Goal: Task Accomplishment & Management: Manage account settings

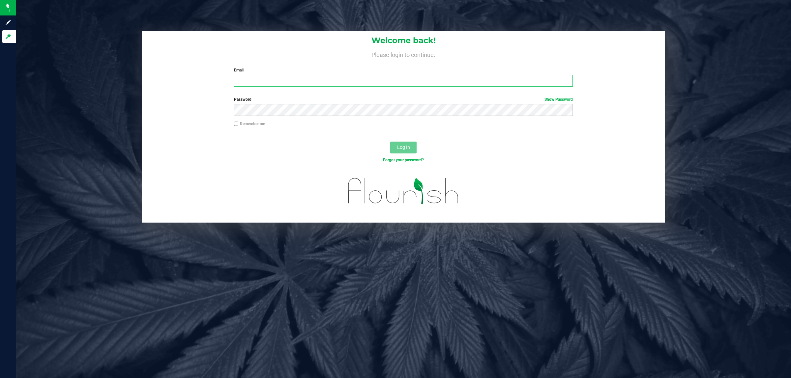
click at [261, 82] on input "Email" at bounding box center [403, 81] width 339 height 12
type input "[EMAIL_ADDRESS][DOMAIN_NAME]"
click at [390, 142] on button "Log In" at bounding box center [403, 148] width 26 height 12
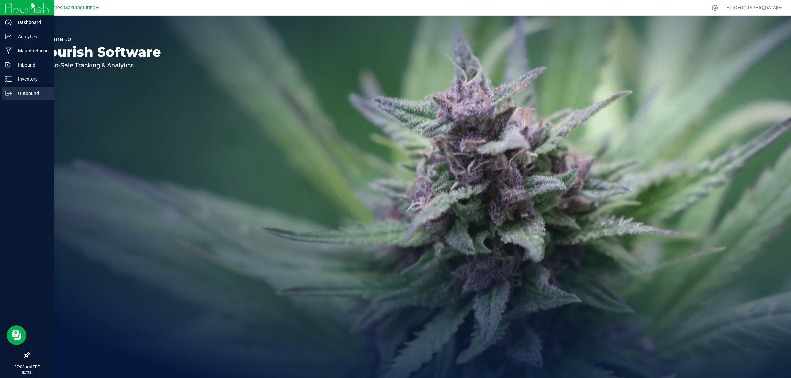
click at [33, 92] on p "Outbound" at bounding box center [32, 93] width 40 height 8
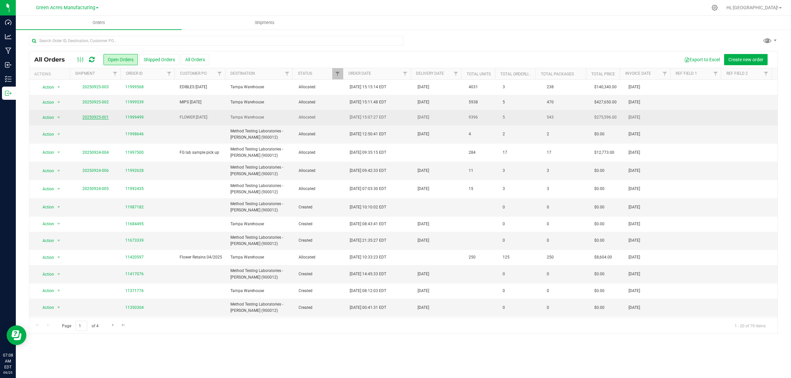
click at [91, 117] on link "20250925-001" at bounding box center [95, 117] width 26 height 5
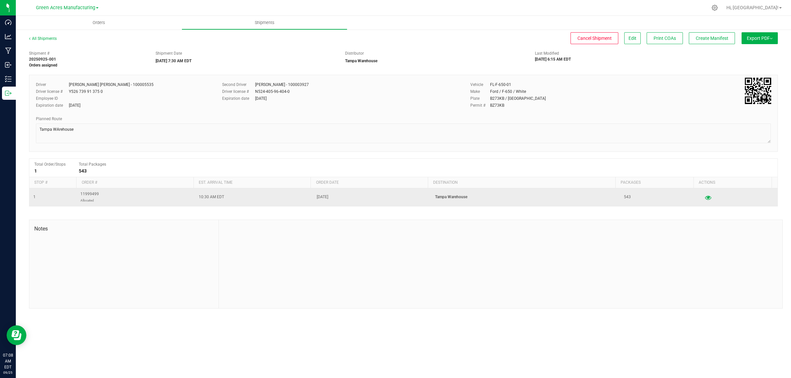
click at [705, 200] on icon "button" at bounding box center [708, 197] width 6 height 5
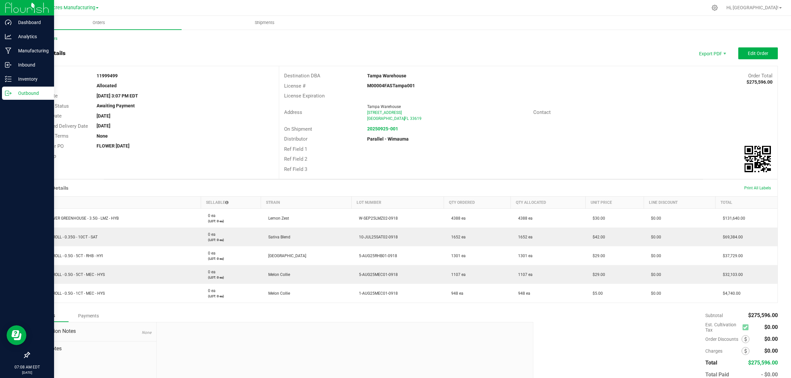
click at [8, 94] on icon at bounding box center [8, 93] width 7 height 7
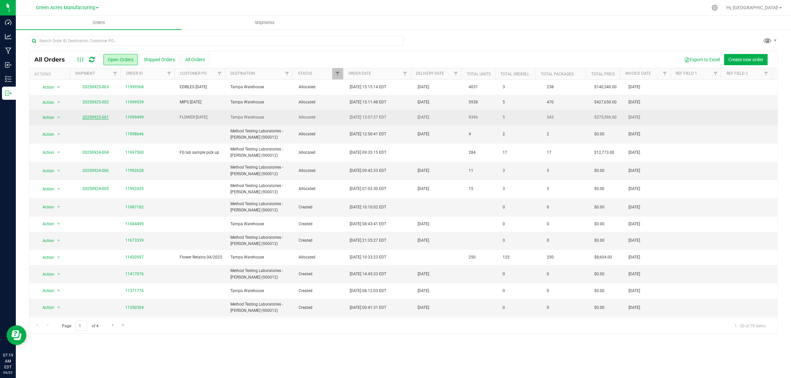
click at [101, 117] on link "20250925-001" at bounding box center [95, 117] width 26 height 5
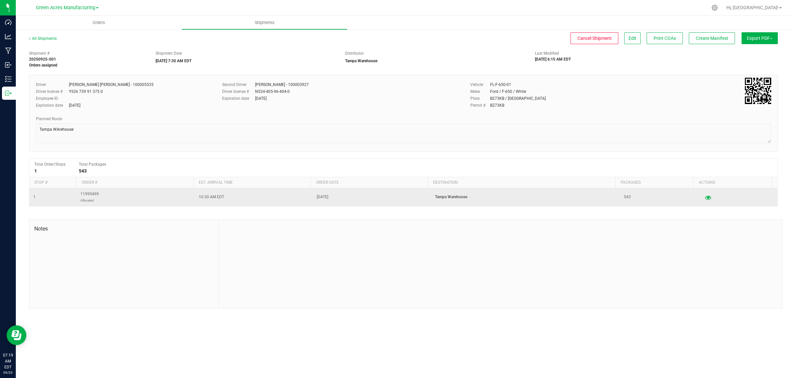
click at [702, 195] on button "button" at bounding box center [708, 197] width 12 height 11
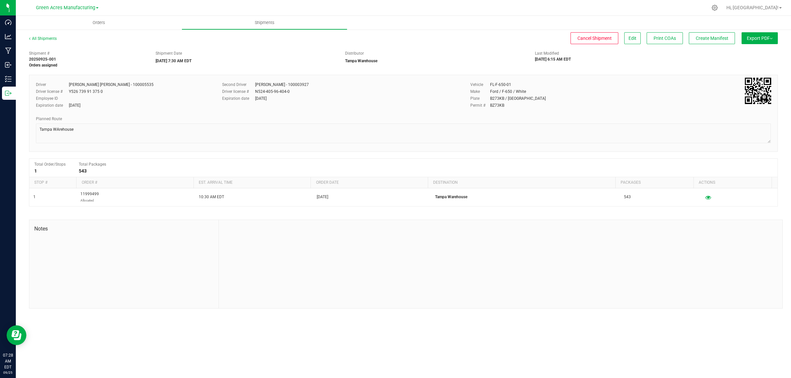
click at [759, 37] on span "Export PDF" at bounding box center [759, 38] width 26 height 5
click at [758, 60] on div "Manifest by Lot" at bounding box center [759, 62] width 61 height 5
click at [702, 40] on span "Create Manifest" at bounding box center [711, 38] width 33 height 5
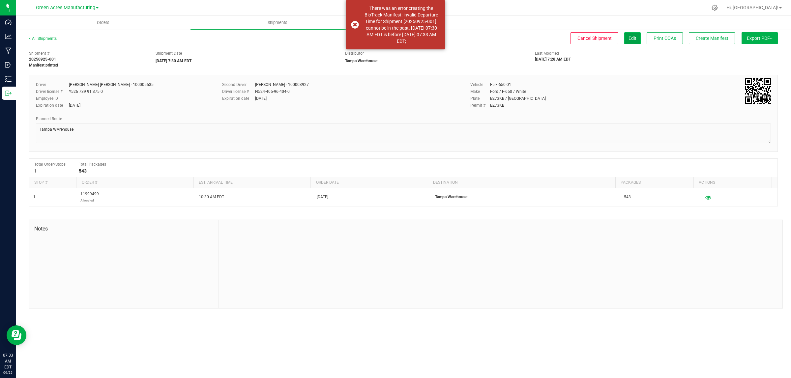
click at [628, 36] on span "Edit" at bounding box center [632, 38] width 8 height 5
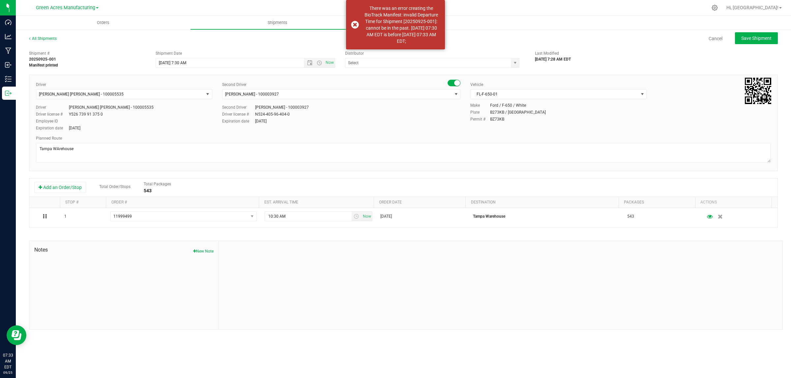
type input "Tampa Warehouse"
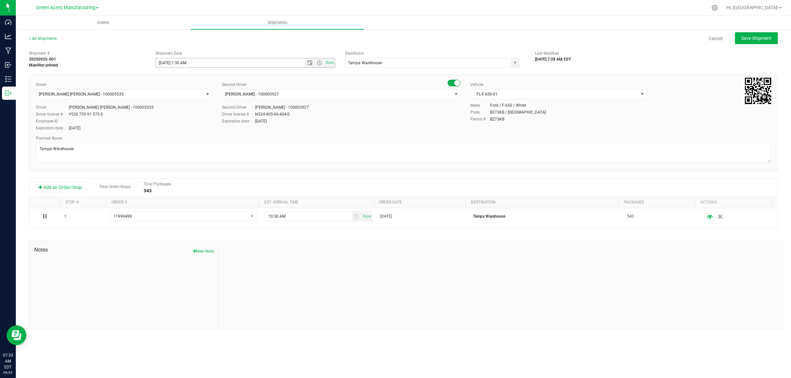
click at [180, 63] on input "9/25/2025 7:30 AM" at bounding box center [235, 62] width 159 height 9
click at [775, 42] on button "Save Shipment" at bounding box center [756, 38] width 43 height 12
type input "9/25/2025 12:30 PM"
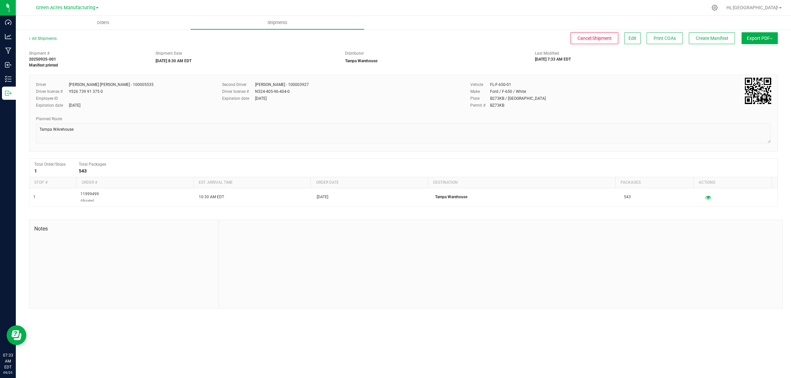
click at [764, 34] on button "Export PDF" at bounding box center [759, 38] width 36 height 12
click at [715, 36] on span "Create Manifest" at bounding box center [711, 38] width 33 height 5
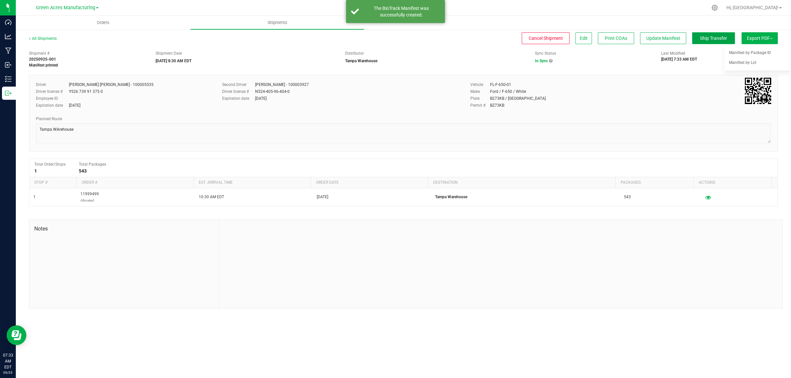
click at [715, 40] on span "Ship Transfer" at bounding box center [713, 38] width 27 height 5
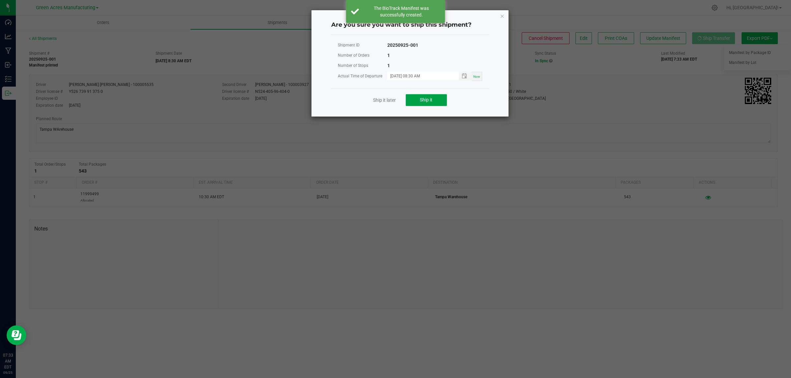
click at [442, 105] on button "Ship it" at bounding box center [425, 100] width 41 height 12
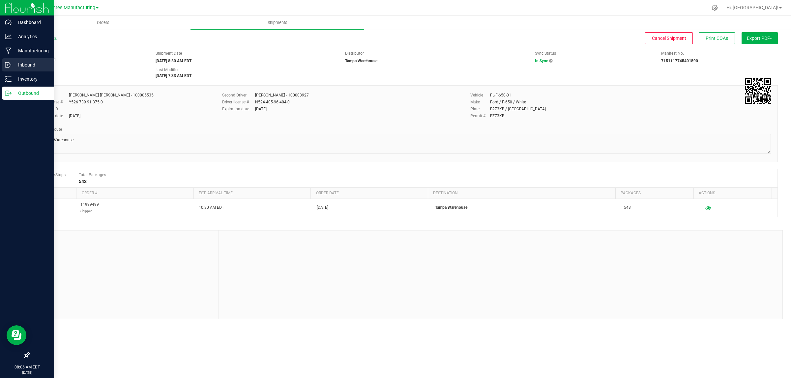
click at [14, 67] on p "Inbound" at bounding box center [32, 65] width 40 height 8
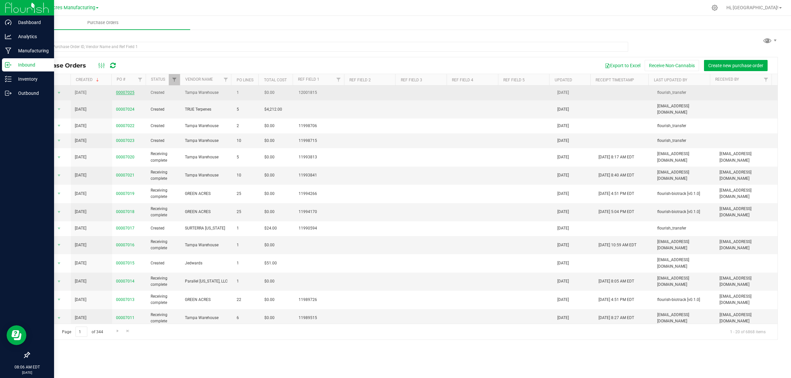
click at [128, 93] on link "00007025" at bounding box center [125, 92] width 18 height 5
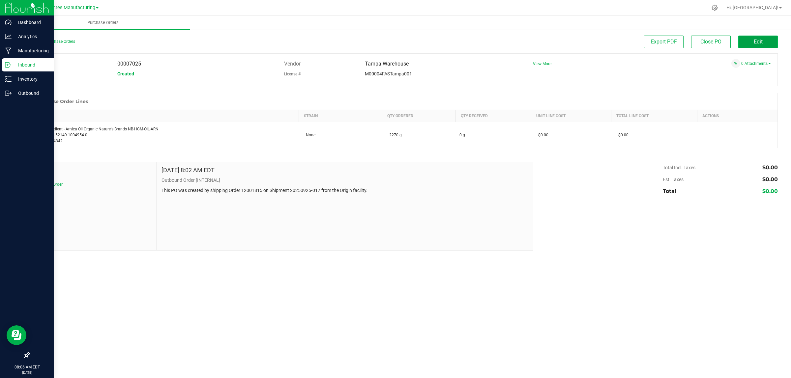
click at [760, 40] on span "Edit" at bounding box center [757, 42] width 9 height 6
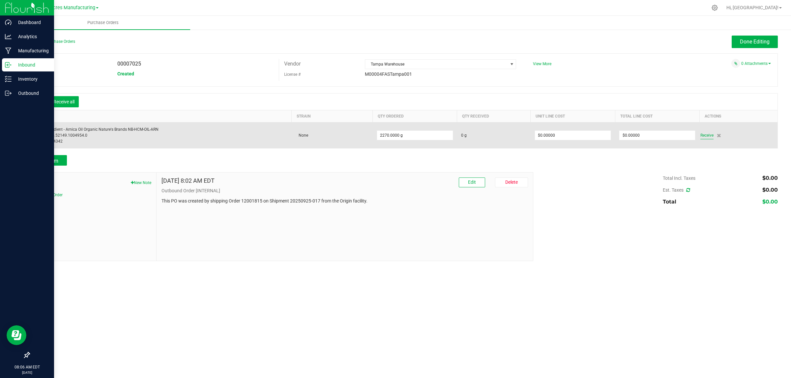
click at [704, 135] on span "Receive" at bounding box center [706, 135] width 13 height 8
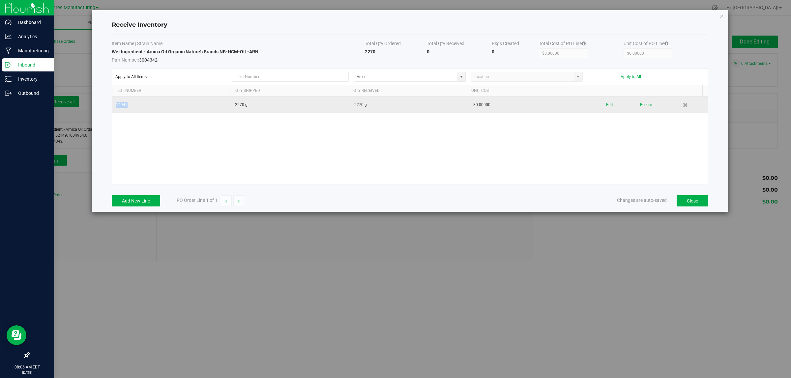
drag, startPoint x: 128, startPoint y: 105, endPoint x: 116, endPoint y: 105, distance: 11.9
click at [116, 105] on td "14945" at bounding box center [171, 105] width 119 height 17
copy td "14945"
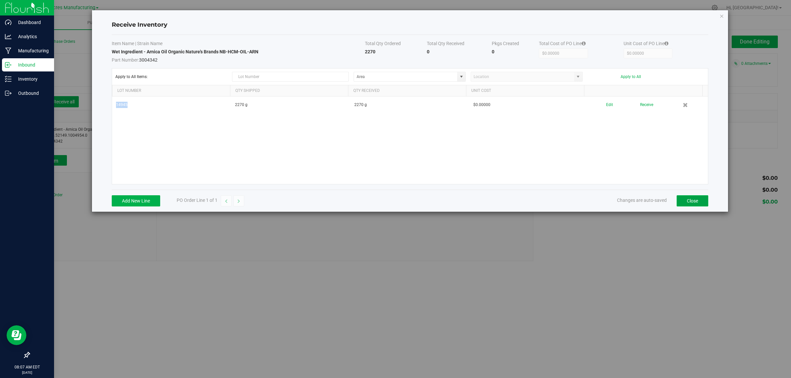
click at [684, 202] on button "Close" at bounding box center [692, 200] width 32 height 11
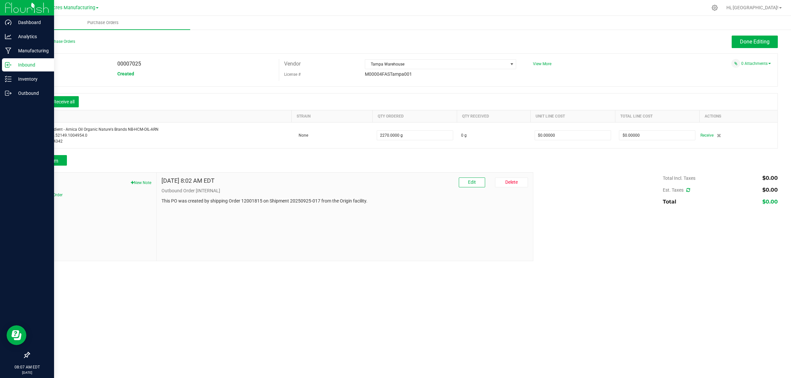
click at [4, 61] on div "Inbound" at bounding box center [28, 64] width 52 height 13
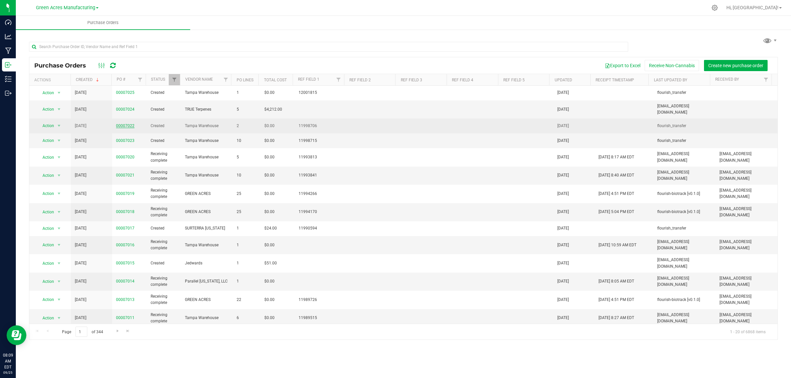
click at [129, 124] on link "00007022" at bounding box center [125, 126] width 18 height 5
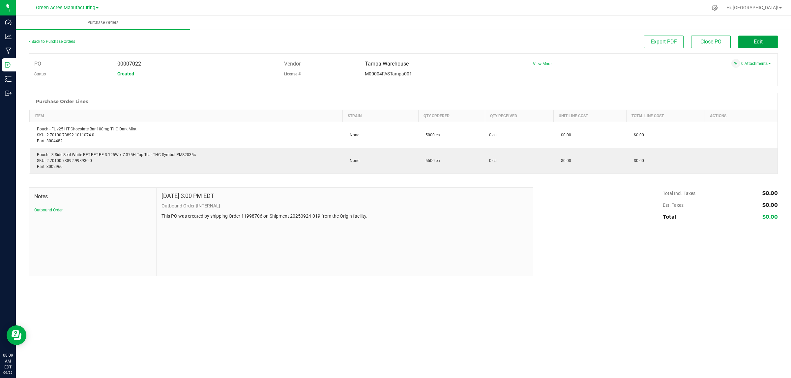
click at [767, 44] on button "Edit" at bounding box center [758, 42] width 40 height 13
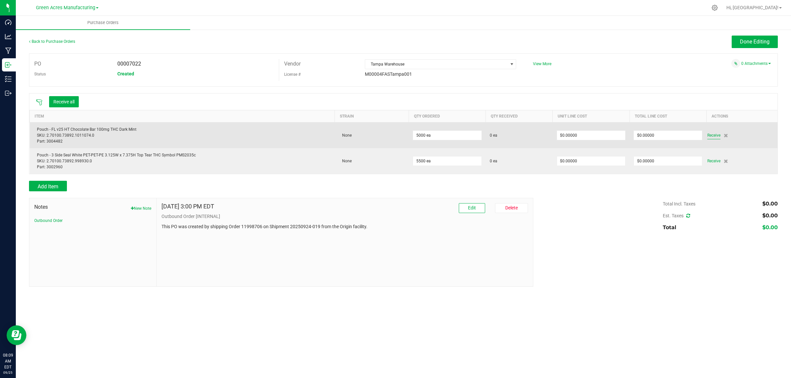
click at [708, 137] on span "Receive" at bounding box center [713, 135] width 13 height 8
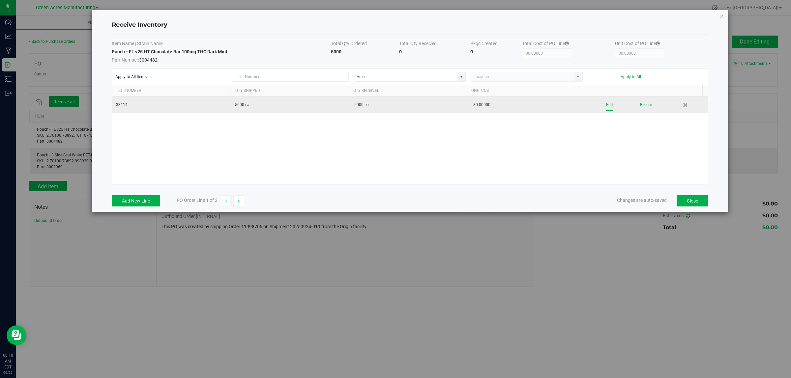
click at [606, 107] on button "Edit" at bounding box center [609, 105] width 7 height 12
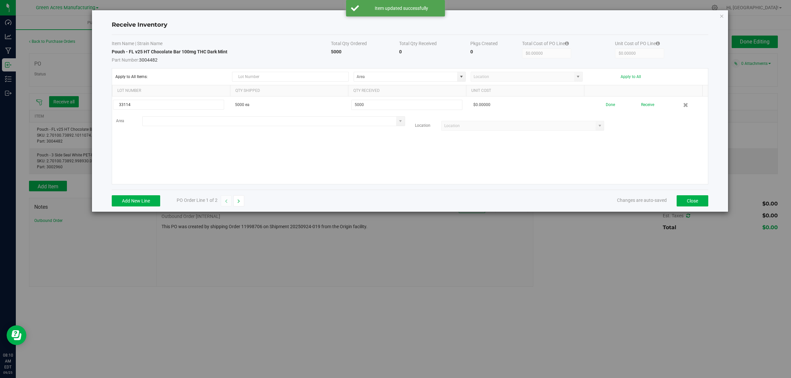
click at [192, 124] on input at bounding box center [270, 121] width 254 height 9
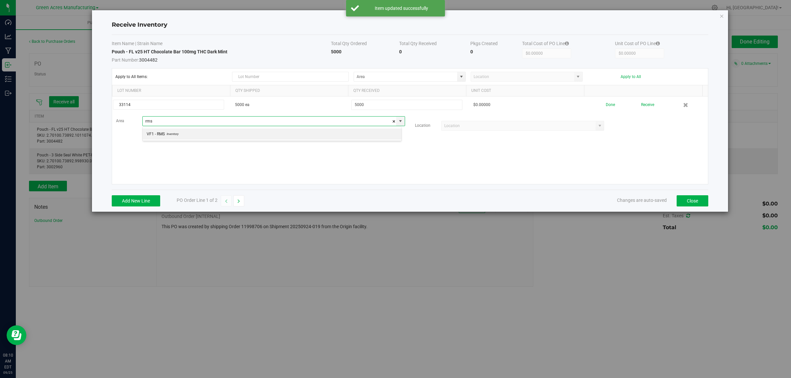
scroll to position [10, 259]
click at [192, 132] on li "VF1 - RMS Inventory" at bounding box center [272, 133] width 259 height 11
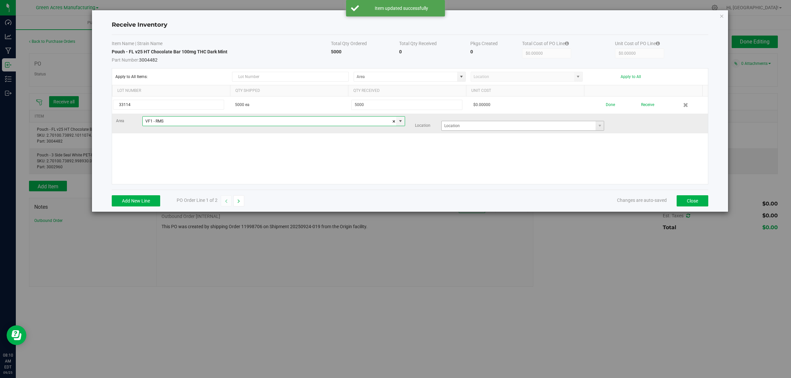
type input "VF1 - RMS"
click at [471, 124] on input at bounding box center [518, 125] width 154 height 9
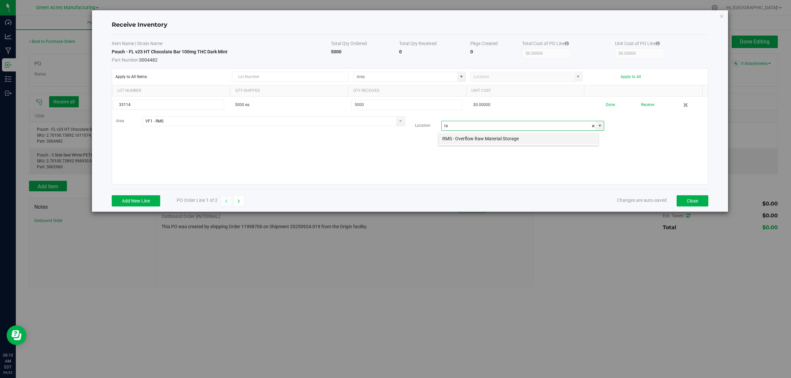
scroll to position [10, 161]
click at [480, 143] on li "RMS - Overflow Raw Material Storage" at bounding box center [518, 138] width 160 height 11
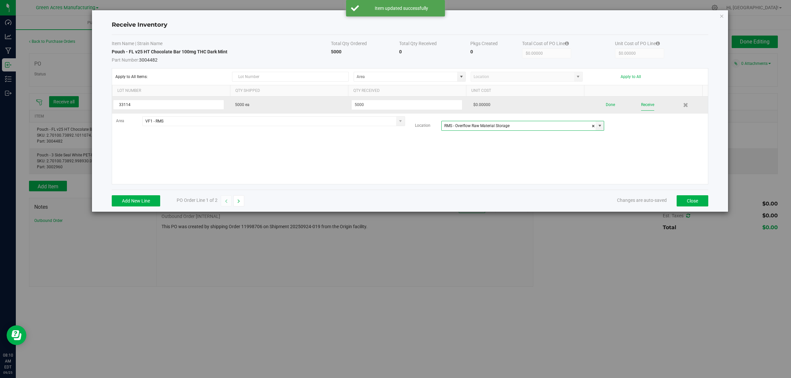
type input "RMS - Overflow Raw Material Storage"
click at [642, 105] on button "Receive" at bounding box center [647, 105] width 13 height 12
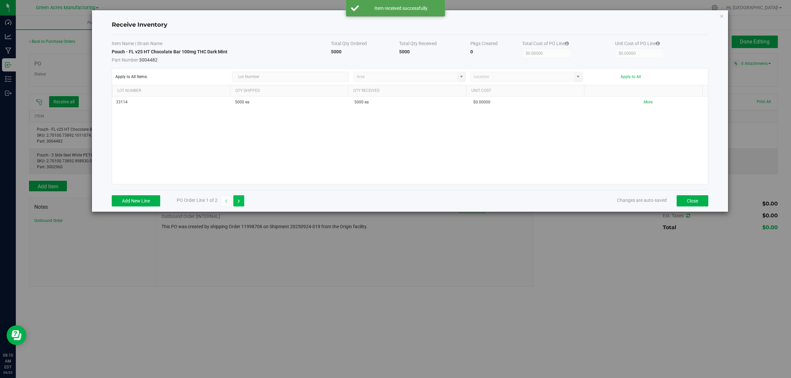
click at [239, 201] on icon "button" at bounding box center [238, 201] width 2 height 5
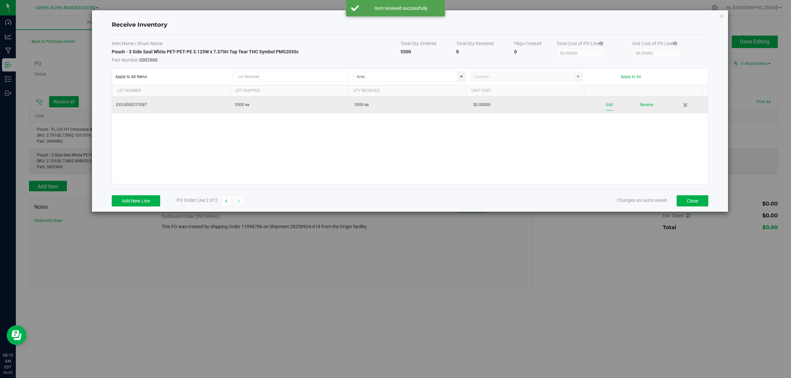
click at [606, 104] on button "Edit" at bounding box center [609, 105] width 7 height 12
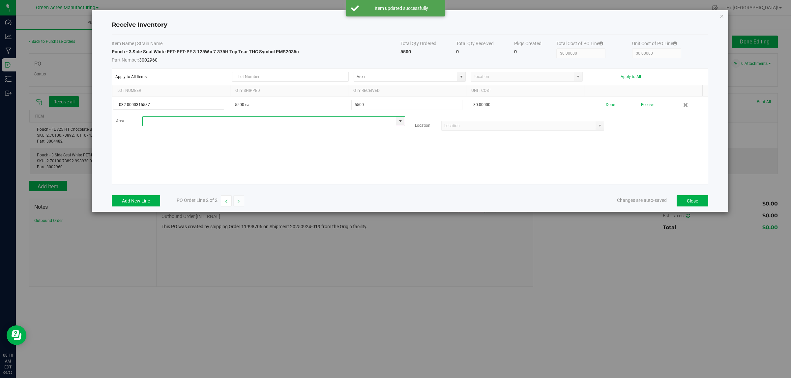
click at [188, 120] on input at bounding box center [270, 121] width 254 height 9
click at [180, 137] on li "VF1 - RMS Inventory" at bounding box center [272, 133] width 259 height 11
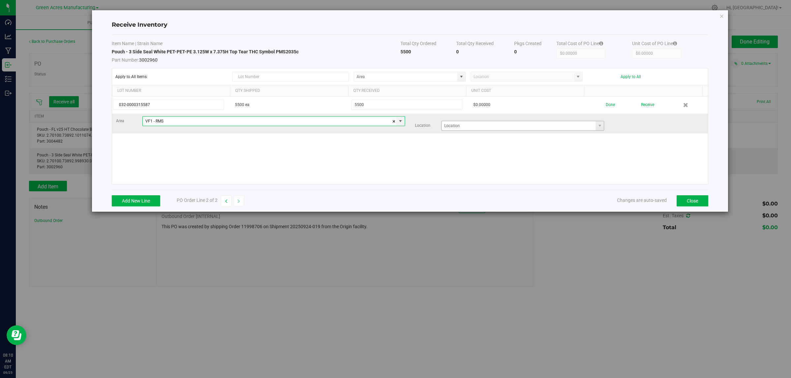
drag, startPoint x: 598, startPoint y: 127, endPoint x: 583, endPoint y: 127, distance: 14.8
click at [597, 127] on span at bounding box center [599, 125] width 8 height 9
type input "VF1 - RMS"
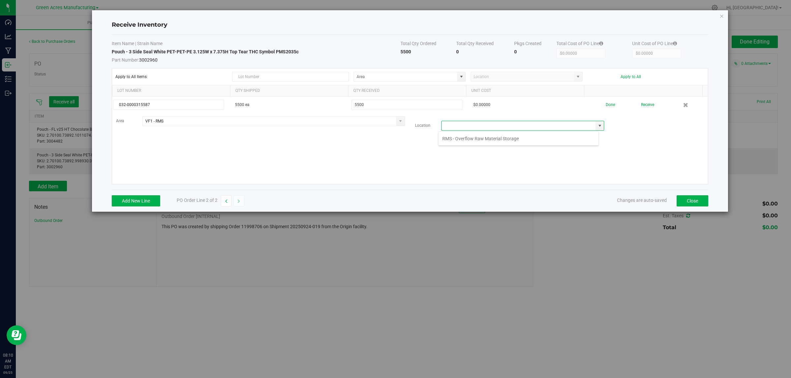
scroll to position [10, 161]
click at [489, 139] on li "RMS - Overflow Raw Material Storage" at bounding box center [518, 138] width 160 height 11
type input "RMS - Overflow Raw Material Storage"
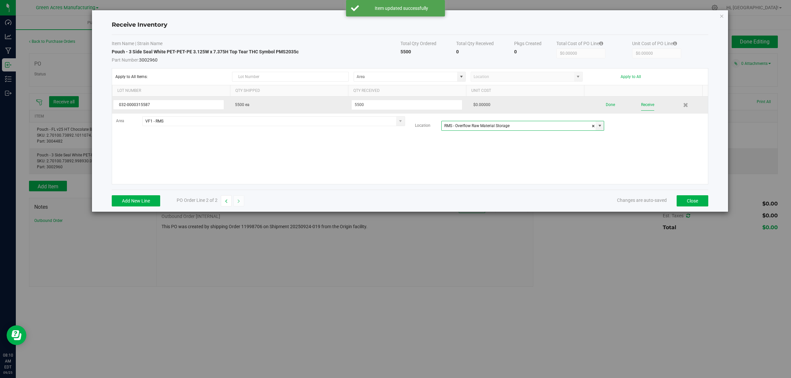
click at [641, 103] on button "Receive" at bounding box center [647, 105] width 13 height 12
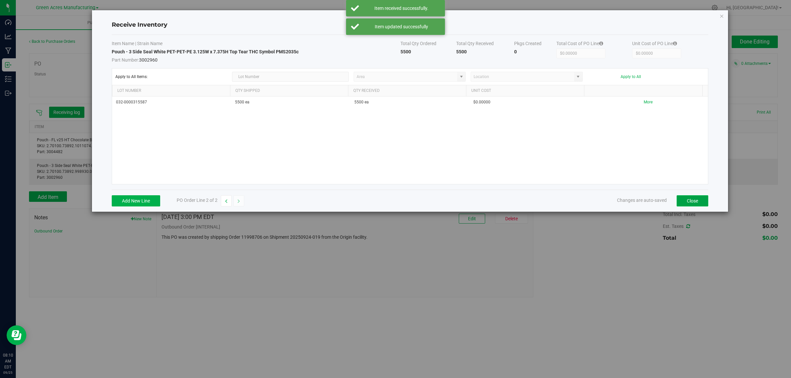
click at [684, 203] on button "Close" at bounding box center [692, 200] width 32 height 11
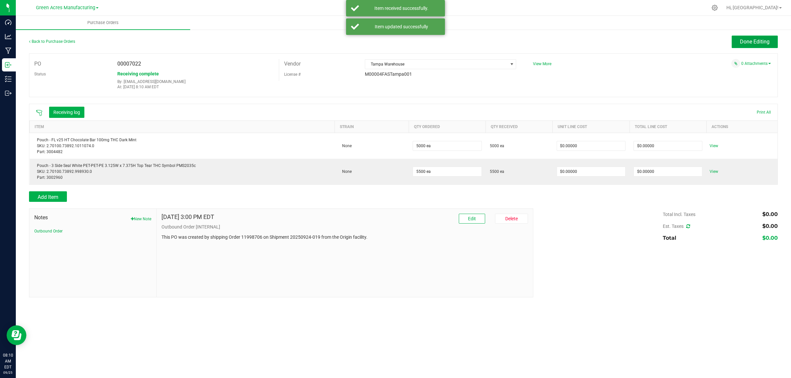
click at [750, 42] on span "Done Editing" at bounding box center [754, 42] width 30 height 6
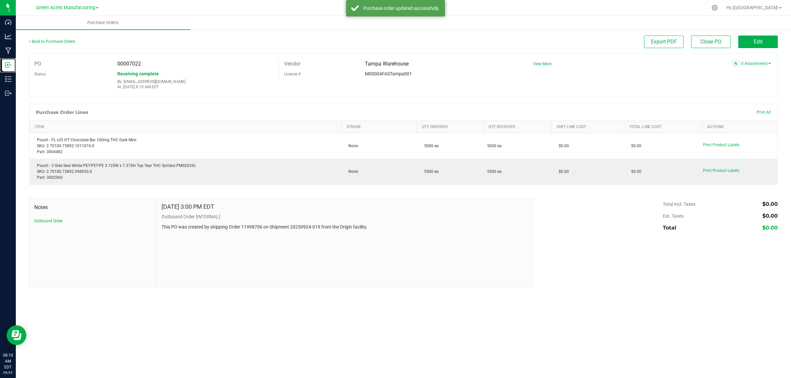
click at [10, 63] on icon at bounding box center [8, 65] width 7 height 7
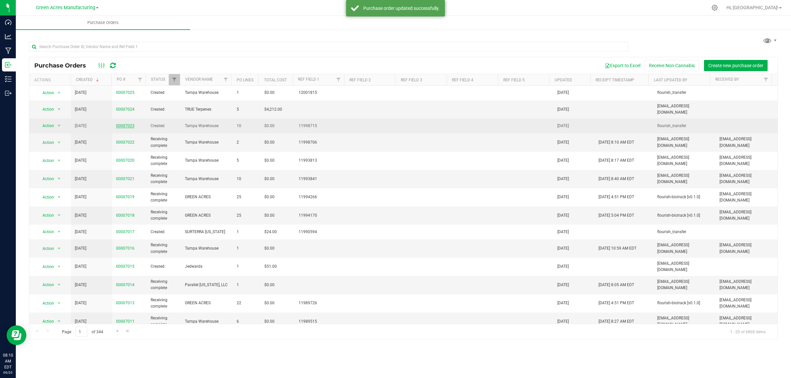
click at [126, 124] on link "00007023" at bounding box center [125, 126] width 18 height 5
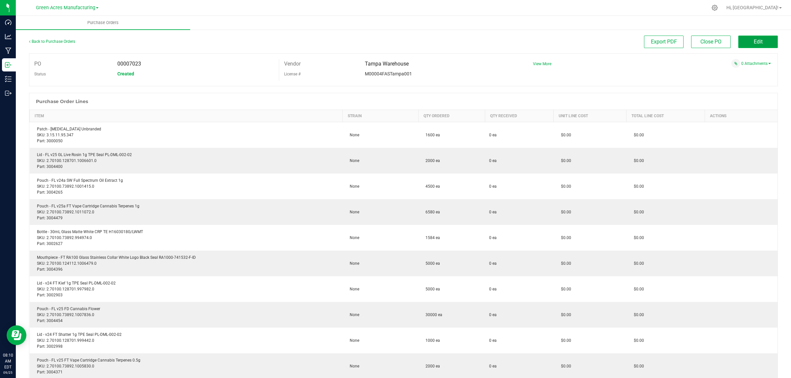
click at [748, 36] on button "Edit" at bounding box center [758, 42] width 40 height 13
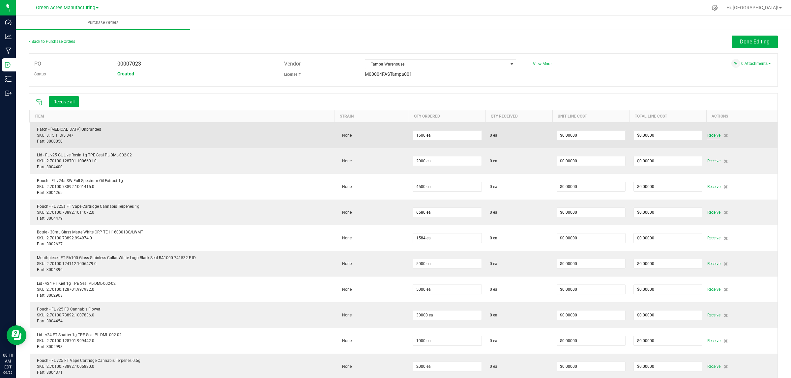
click at [713, 133] on span "Receive" at bounding box center [713, 135] width 13 height 8
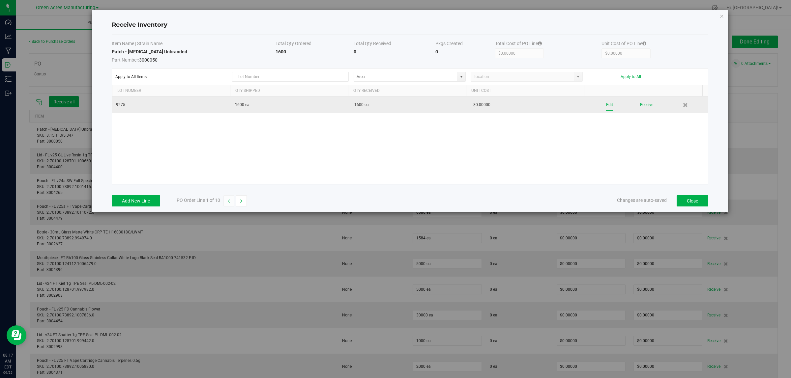
click at [606, 104] on button "Edit" at bounding box center [609, 105] width 7 height 12
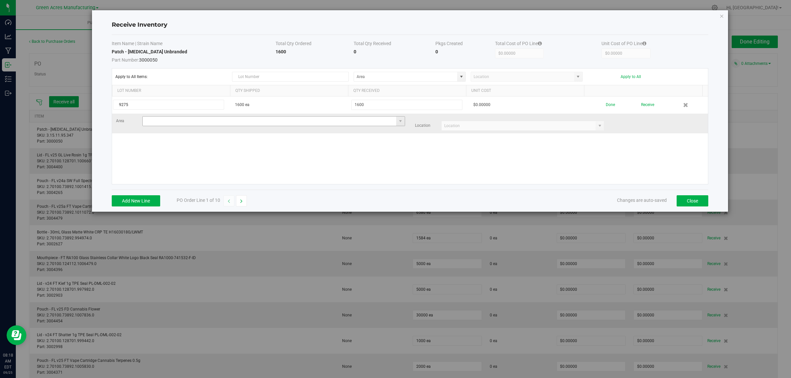
click at [243, 121] on input at bounding box center [270, 121] width 254 height 9
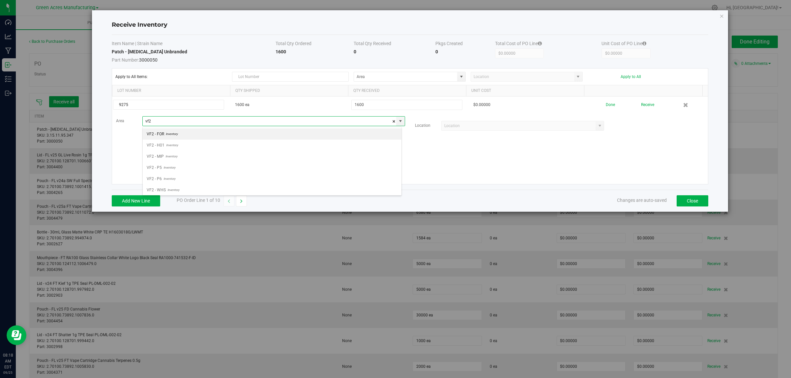
click at [181, 194] on div "VF2 - FOR Inventory VF2 - H01 Inventory VF2 - MIP Inventory VF2 - P5 Inventory …" at bounding box center [271, 161] width 259 height 69
click at [182, 193] on li "VF2 - WHS Inventory" at bounding box center [272, 189] width 259 height 11
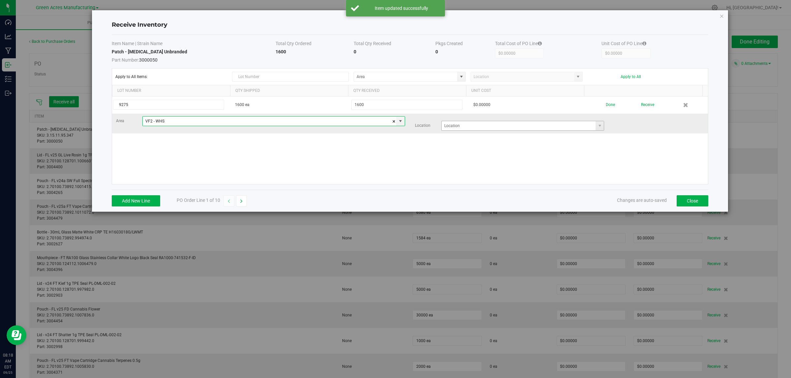
type input "VF2 - WHS"
click at [472, 122] on input at bounding box center [518, 125] width 154 height 9
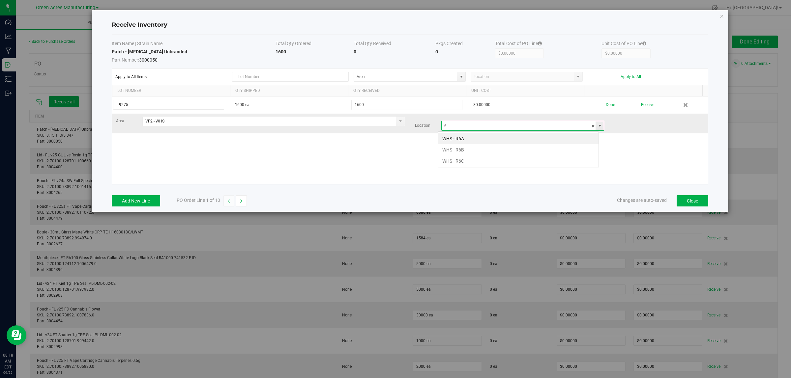
scroll to position [10, 161]
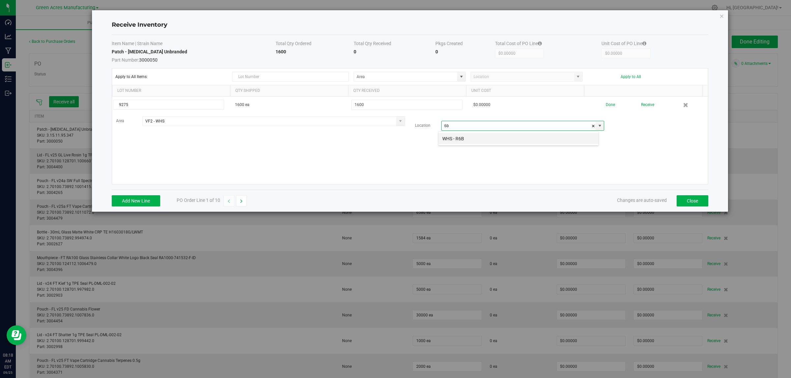
click at [465, 139] on li "WHS - R6B" at bounding box center [518, 138] width 160 height 11
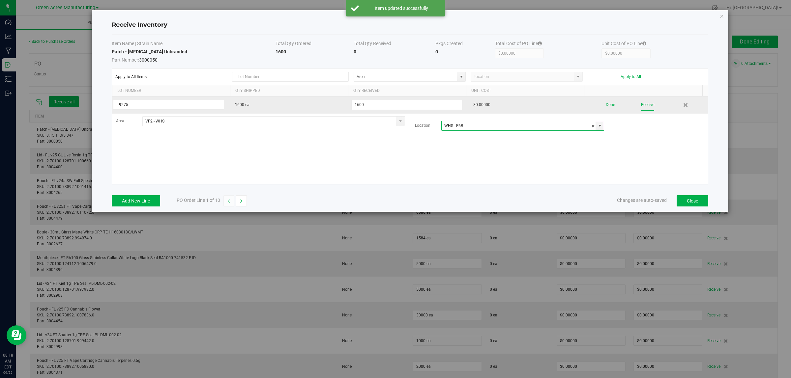
type input "WHS - R6B"
click at [641, 103] on button "Receive" at bounding box center [647, 105] width 13 height 12
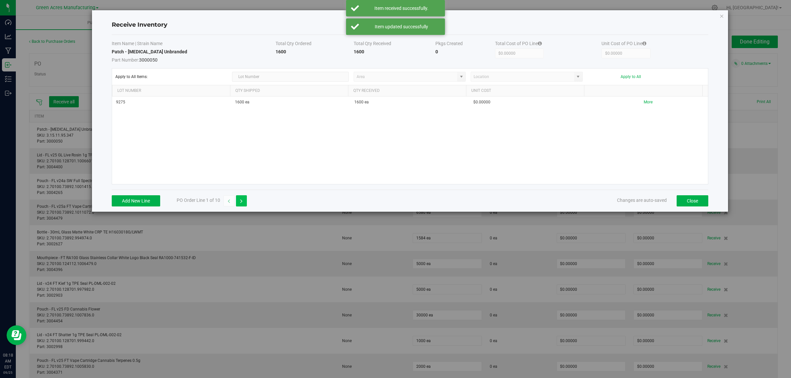
click at [242, 203] on icon "button" at bounding box center [241, 201] width 2 height 5
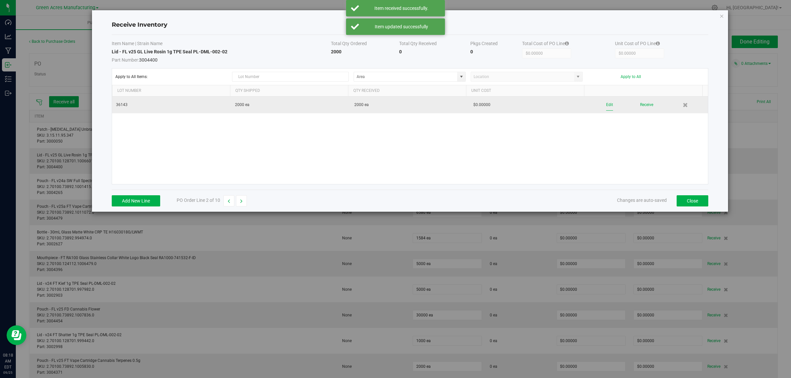
click at [606, 105] on button "Edit" at bounding box center [609, 105] width 7 height 12
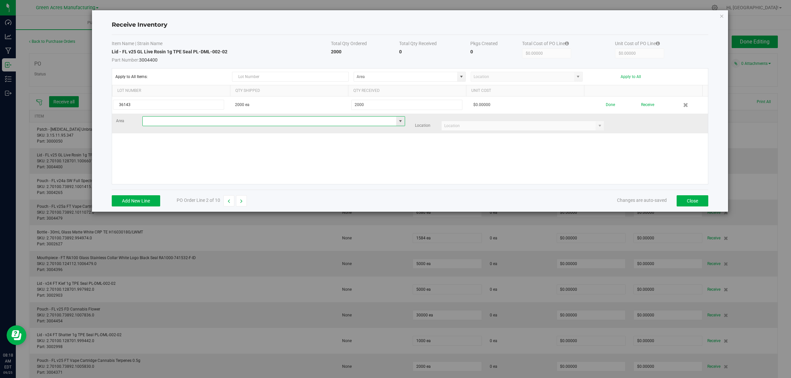
click at [182, 120] on input at bounding box center [270, 121] width 254 height 9
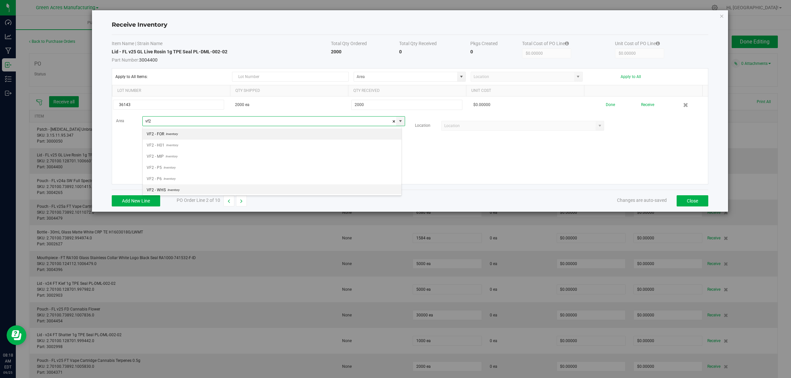
click at [163, 186] on span "VF2 - WHS" at bounding box center [156, 190] width 19 height 10
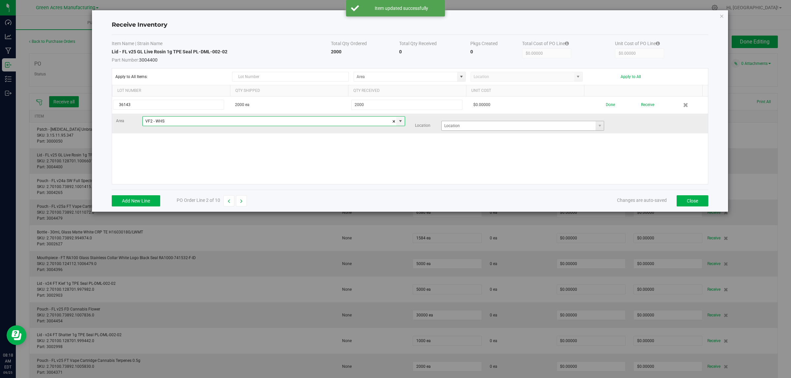
type input "VF2 - WHS"
click at [471, 126] on input at bounding box center [518, 125] width 154 height 9
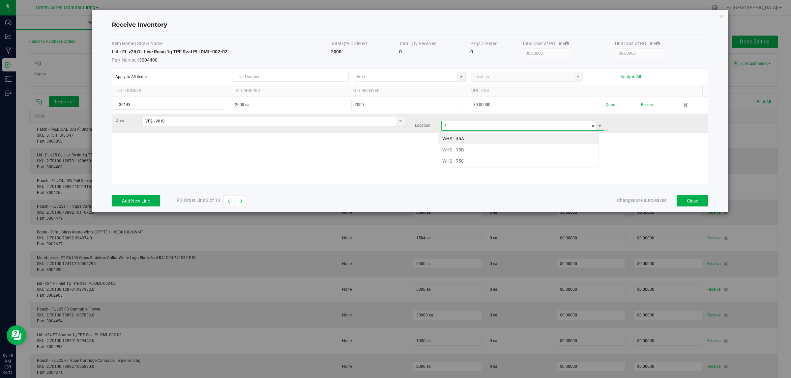
scroll to position [10, 161]
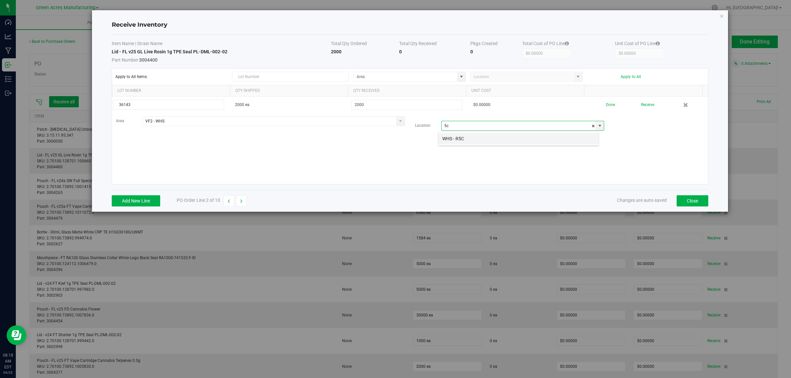
click at [485, 138] on li "WHS - R5C" at bounding box center [518, 138] width 160 height 11
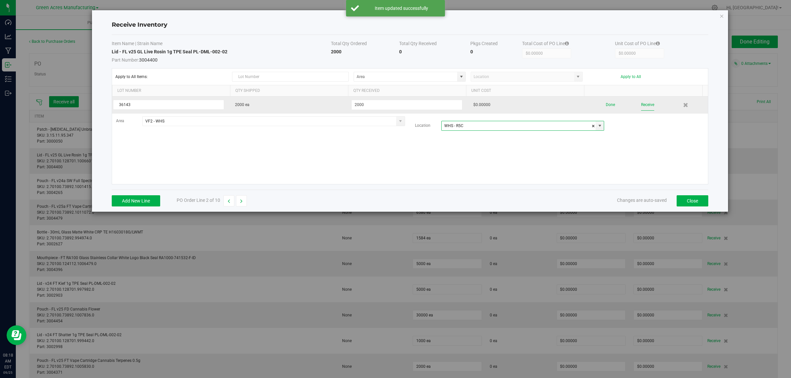
type input "WHS - R5C"
click at [642, 107] on button "Receive" at bounding box center [647, 105] width 13 height 12
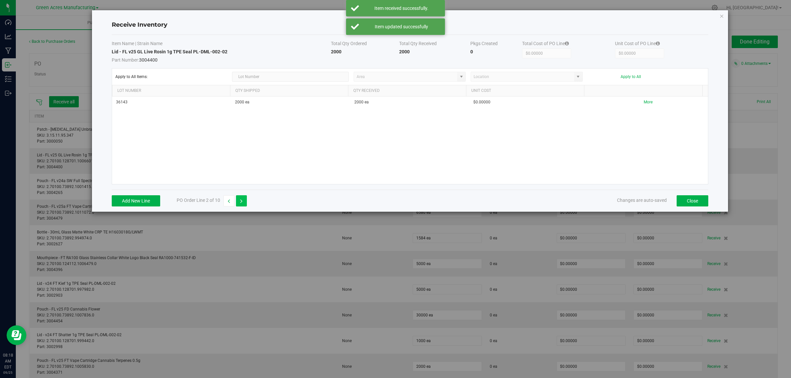
click at [242, 203] on icon "button" at bounding box center [241, 201] width 2 height 5
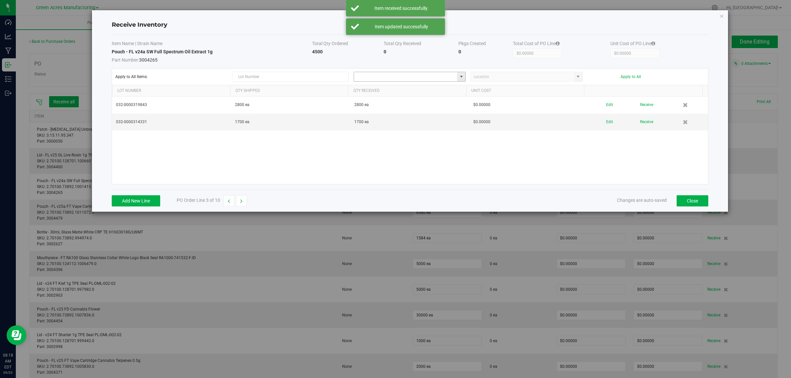
click at [407, 74] on input at bounding box center [405, 76] width 103 height 9
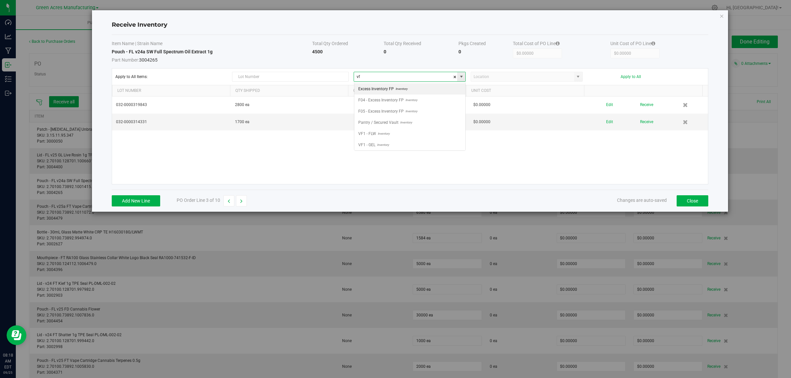
scroll to position [10, 111]
click at [361, 145] on span "VF2 - WHS" at bounding box center [367, 145] width 19 height 10
type input "VF2 - WHS"
click at [534, 72] on input at bounding box center [522, 76] width 103 height 9
click at [533, 74] on input at bounding box center [522, 76] width 103 height 9
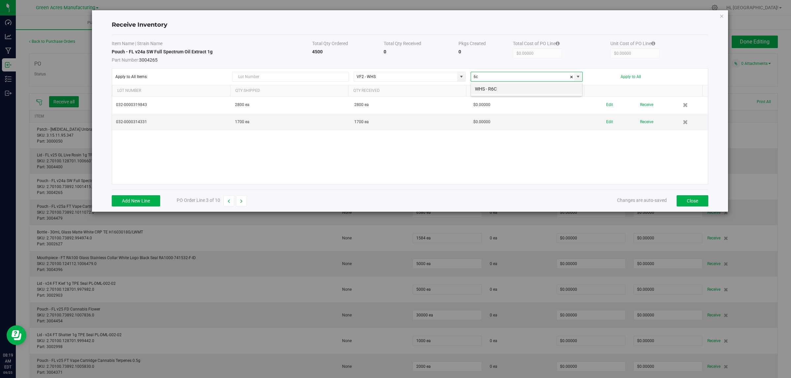
click at [520, 87] on li "WHS - R6C" at bounding box center [526, 88] width 111 height 11
type input "WHS - R6C"
click at [635, 78] on button "Apply to All" at bounding box center [630, 76] width 20 height 5
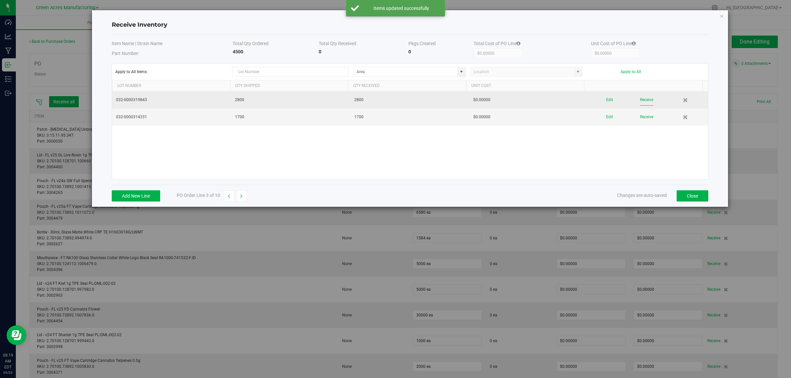
click at [640, 101] on button "Receive" at bounding box center [646, 100] width 13 height 12
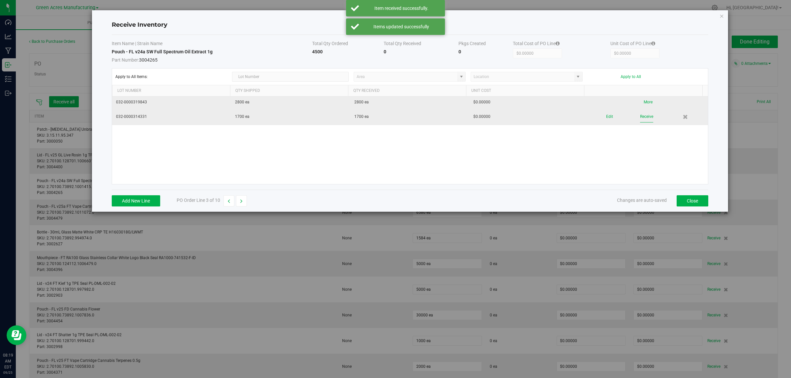
click at [641, 120] on button "Receive" at bounding box center [646, 117] width 13 height 12
click at [242, 201] on icon "button" at bounding box center [241, 201] width 2 height 5
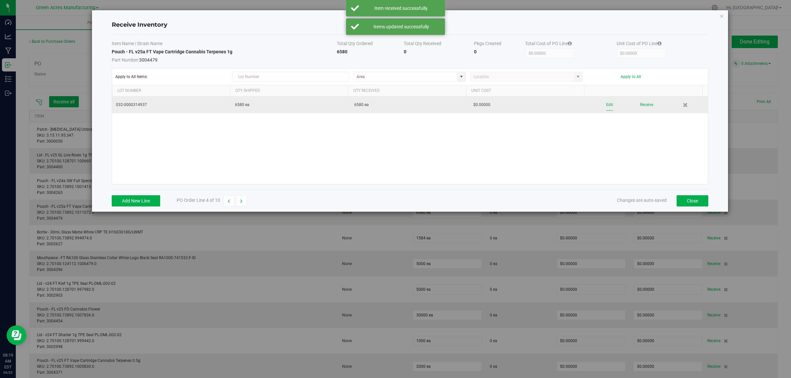
click at [606, 106] on button "Edit" at bounding box center [609, 105] width 7 height 12
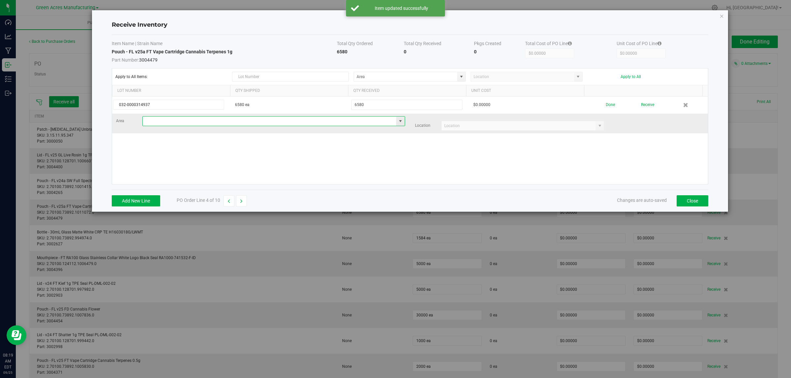
click at [220, 126] on input at bounding box center [270, 121] width 254 height 9
click at [221, 125] on input at bounding box center [270, 121] width 254 height 9
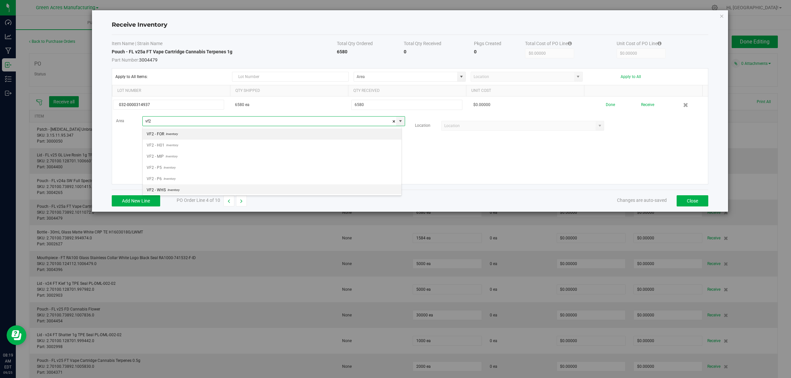
click at [195, 189] on li "VF2 - WHS Inventory" at bounding box center [272, 189] width 259 height 11
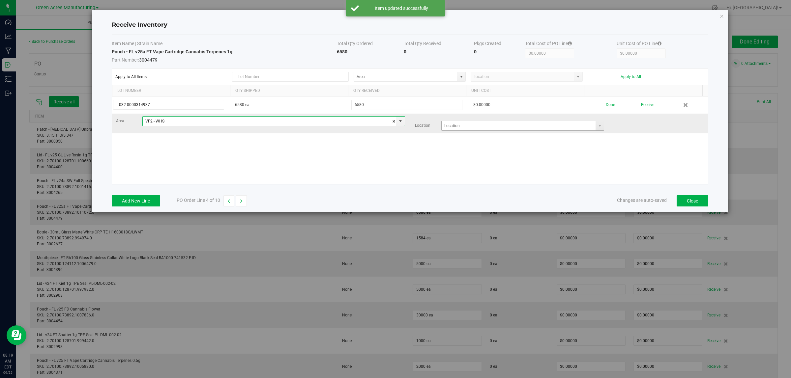
type input "VF2 - WHS"
click at [483, 128] on input at bounding box center [518, 125] width 154 height 9
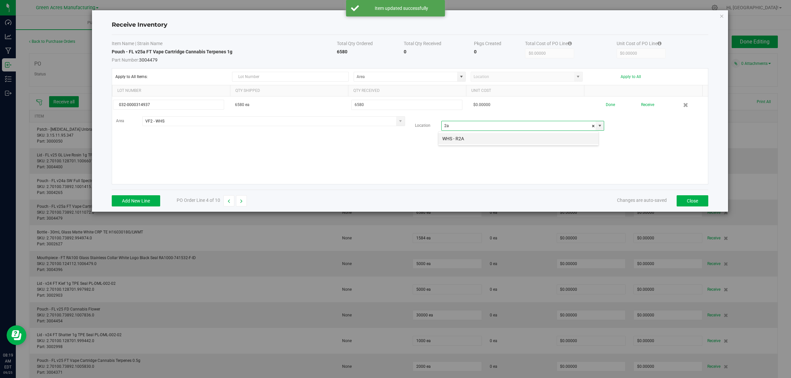
click at [479, 136] on li "WHS - R2A" at bounding box center [518, 138] width 160 height 11
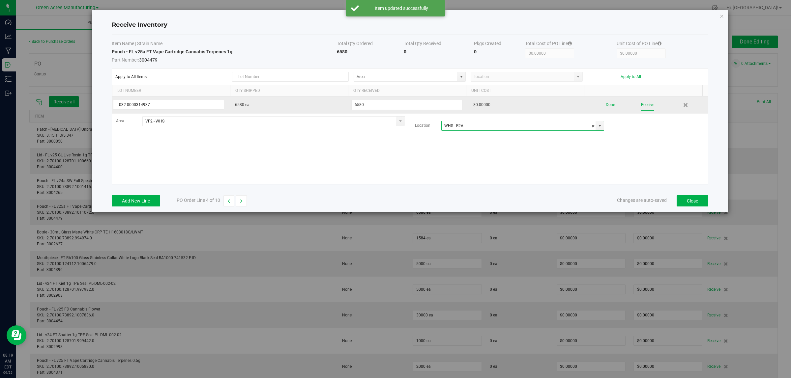
type input "WHS - R2A"
click at [641, 107] on button "Receive" at bounding box center [647, 105] width 13 height 12
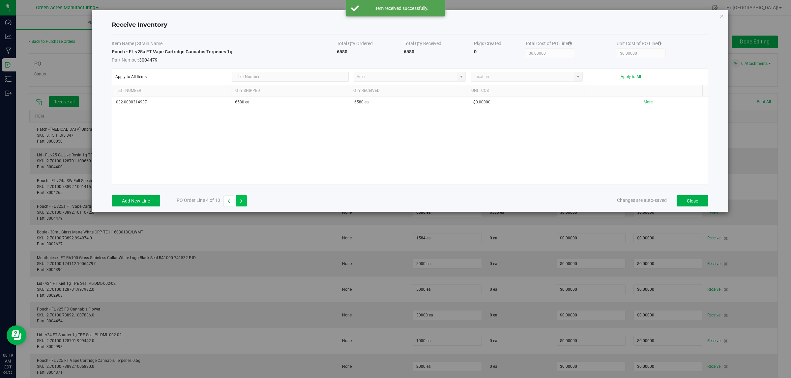
click at [243, 202] on button "button" at bounding box center [241, 200] width 11 height 11
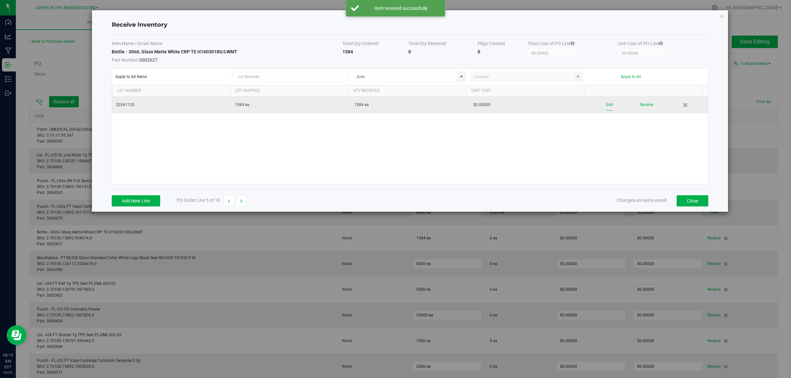
click at [606, 105] on button "Edit" at bounding box center [609, 105] width 7 height 12
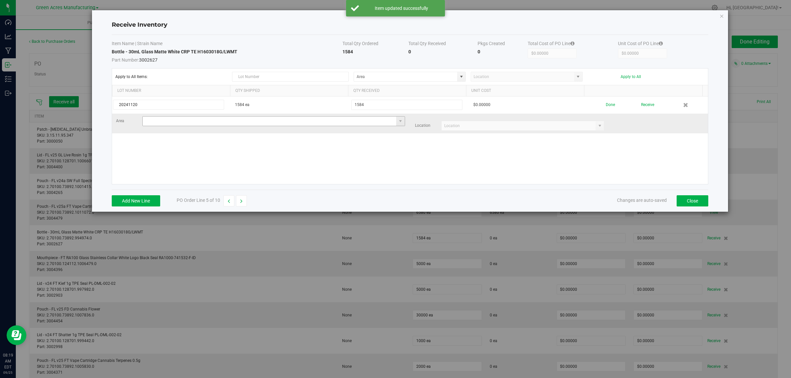
click at [222, 123] on input at bounding box center [270, 121] width 254 height 9
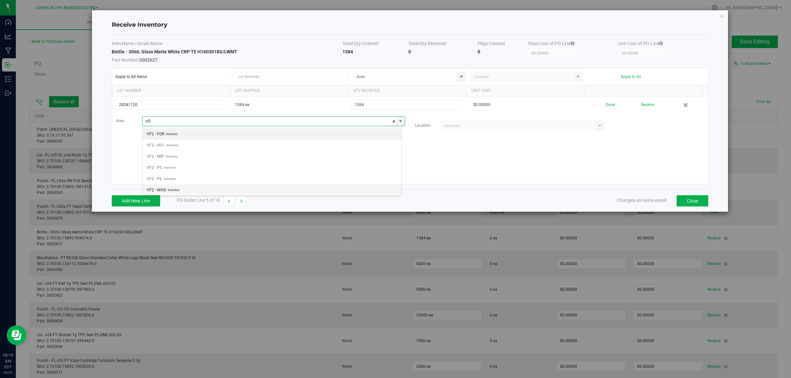
click at [173, 190] on span "Inventory" at bounding box center [173, 190] width 14 height 10
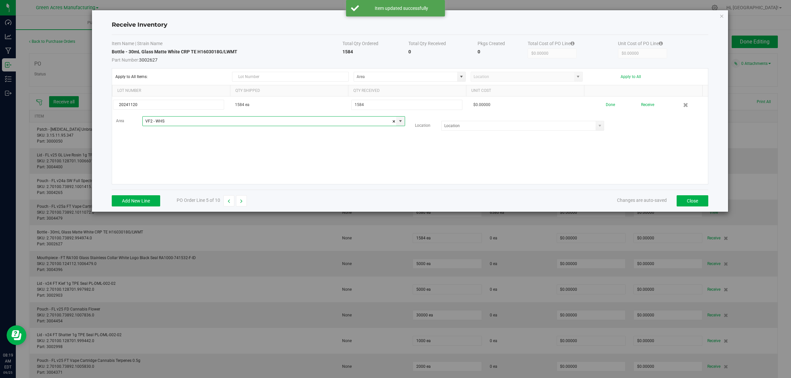
type input "VF2 - WHS"
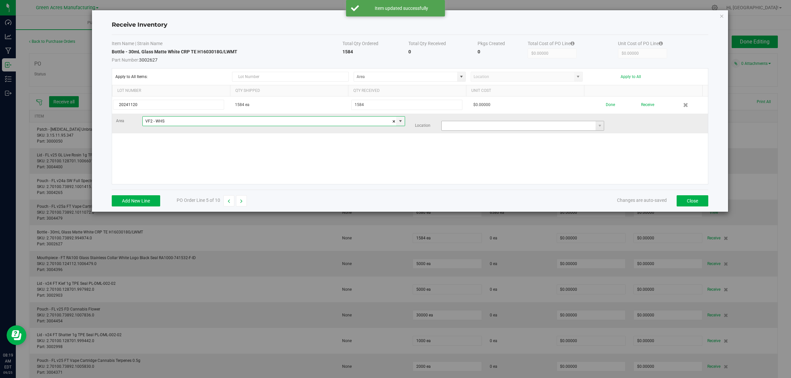
click at [469, 127] on input at bounding box center [518, 125] width 154 height 9
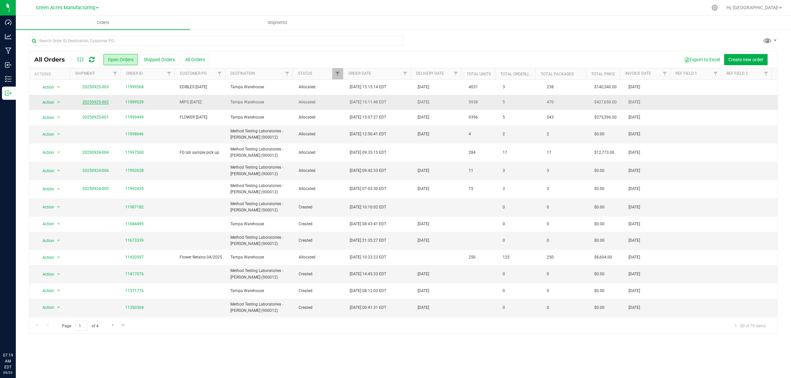
click at [98, 102] on link "20250925-002" at bounding box center [95, 102] width 26 height 5
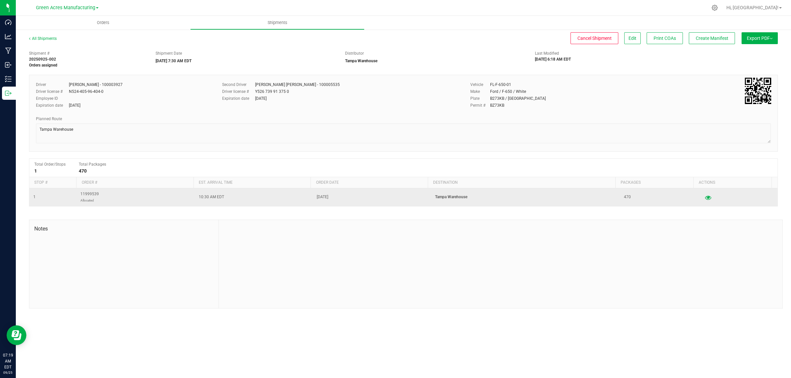
click at [702, 199] on button "button" at bounding box center [708, 197] width 12 height 11
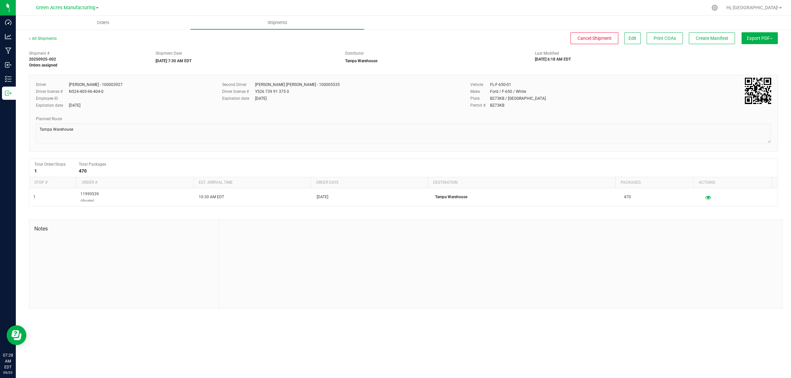
click at [754, 39] on span "Export PDF" at bounding box center [759, 38] width 26 height 5
click at [757, 60] on li "Manifest by Lot" at bounding box center [757, 63] width 67 height 10
click at [629, 36] on span "Edit" at bounding box center [632, 38] width 8 height 5
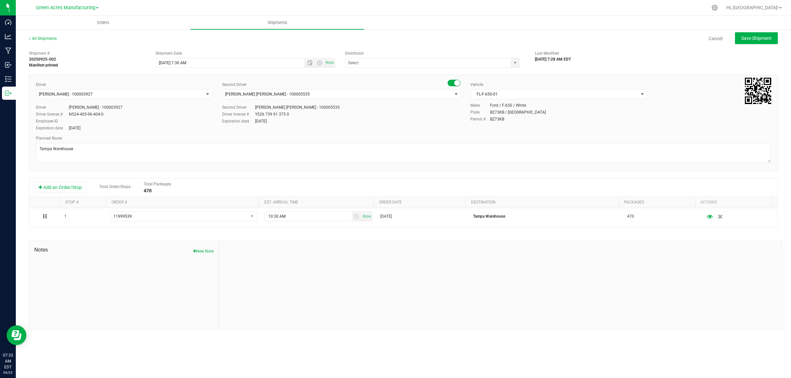
type input "Tampa Warehouse"
click at [180, 64] on input "9/25/2025 7:30 AM" at bounding box center [235, 62] width 159 height 9
click at [742, 41] on span "Save Shipment" at bounding box center [756, 38] width 30 height 5
type input "9/25/2025 12:30 PM"
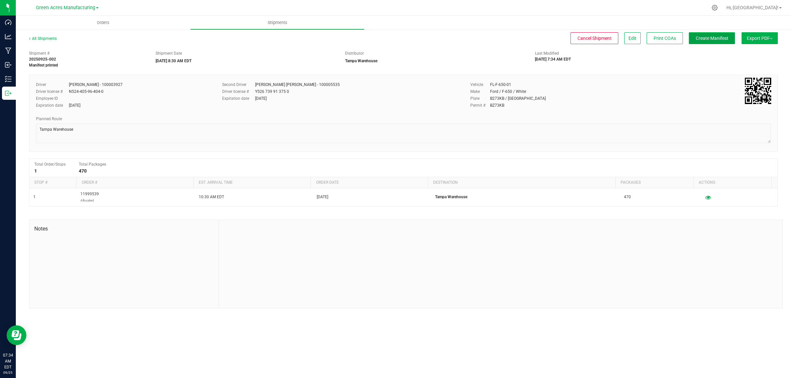
click at [717, 39] on span "Create Manifest" at bounding box center [711, 38] width 33 height 5
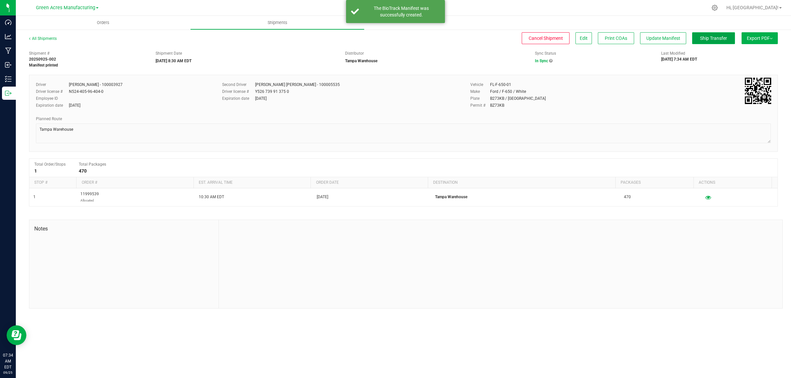
click at [715, 44] on button "Ship Transfer" at bounding box center [713, 38] width 43 height 12
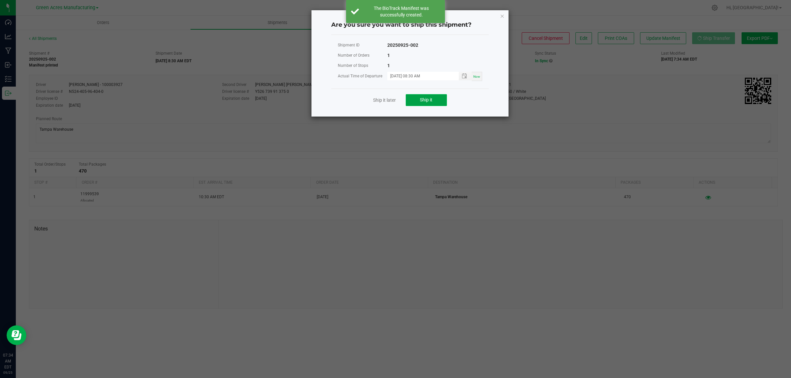
click at [425, 104] on button "Ship it" at bounding box center [425, 100] width 41 height 12
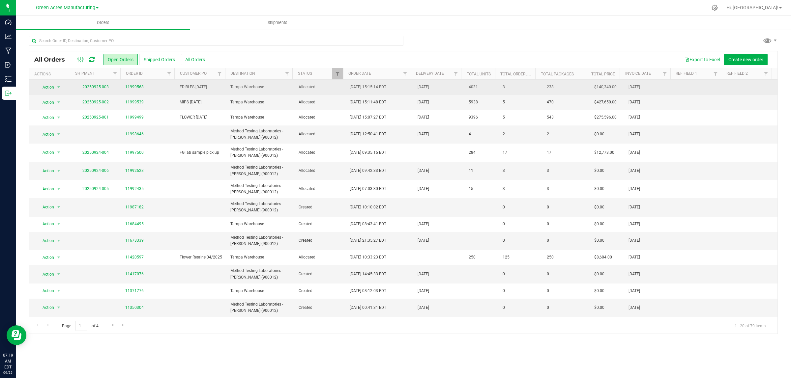
click at [88, 86] on link "20250925-003" at bounding box center [95, 87] width 26 height 5
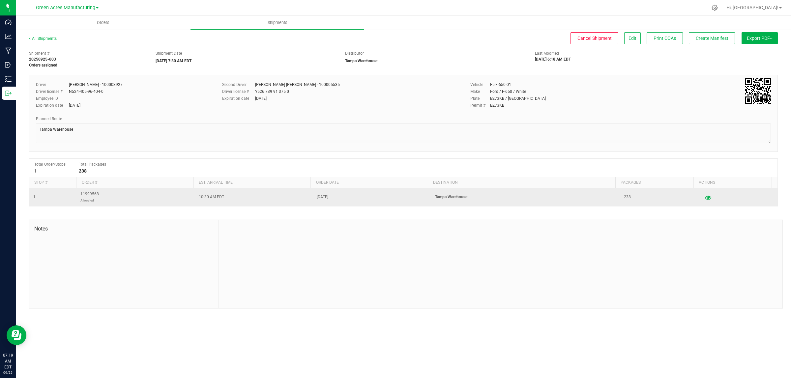
click at [703, 202] on button "button" at bounding box center [708, 197] width 12 height 11
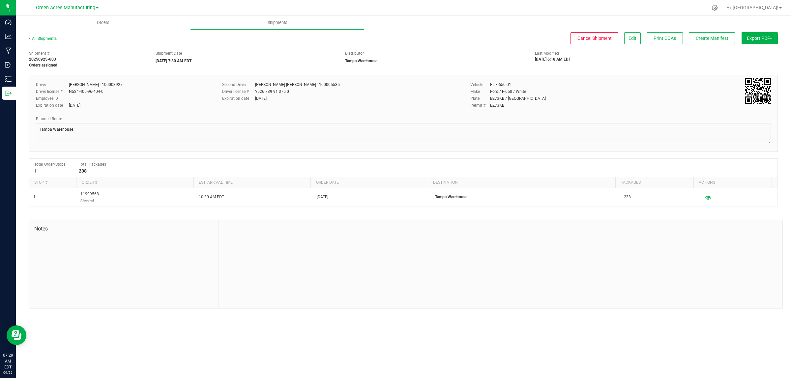
click at [768, 36] on span "Export PDF" at bounding box center [759, 38] width 26 height 5
click at [750, 65] on span "Manifest by Lot" at bounding box center [742, 62] width 27 height 5
click at [700, 36] on span "Create Manifest" at bounding box center [711, 38] width 33 height 5
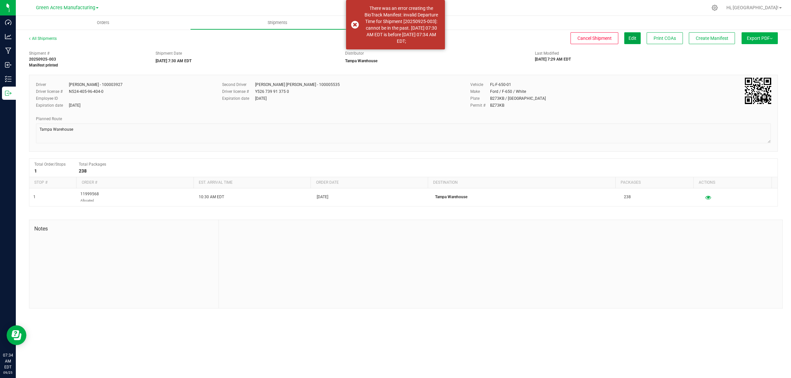
click at [631, 34] on button "Edit" at bounding box center [632, 38] width 16 height 12
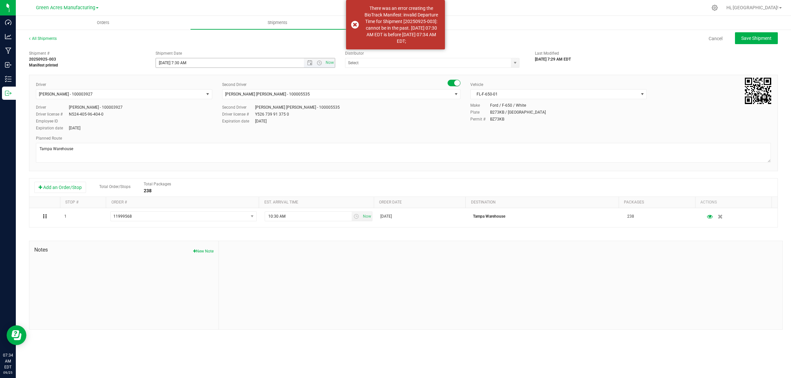
type input "Tampa Warehouse"
click at [180, 62] on input "9/25/2025 7:30 AM" at bounding box center [235, 62] width 159 height 9
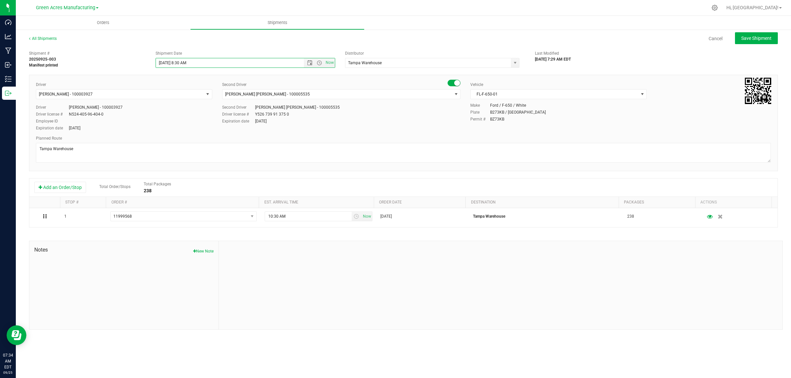
click at [749, 45] on div "All Shipments Cancel Save Shipment" at bounding box center [403, 42] width 748 height 12
click at [752, 40] on span "Save Shipment" at bounding box center [756, 38] width 30 height 5
type input "9/25/2025 12:30 PM"
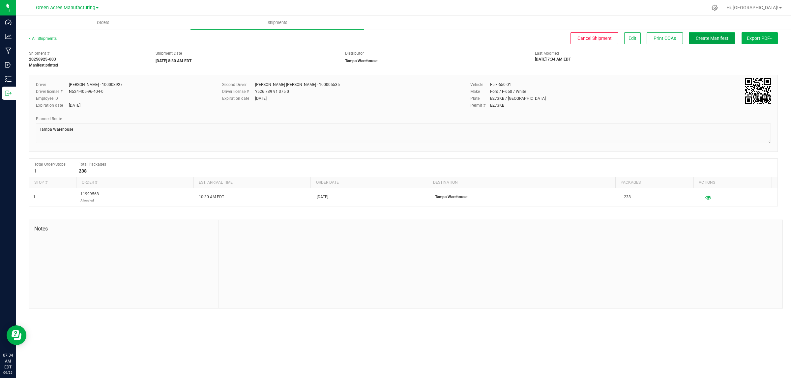
click at [703, 40] on span "Create Manifest" at bounding box center [711, 38] width 33 height 5
click at [717, 42] on button "Ship Transfer" at bounding box center [713, 38] width 43 height 12
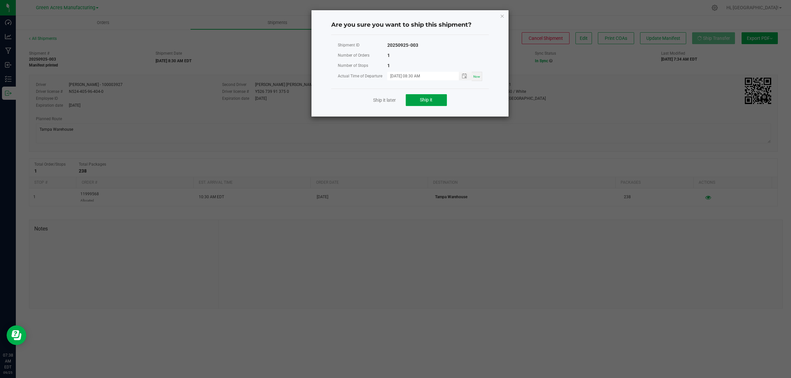
click at [427, 97] on span "Ship it" at bounding box center [426, 99] width 13 height 5
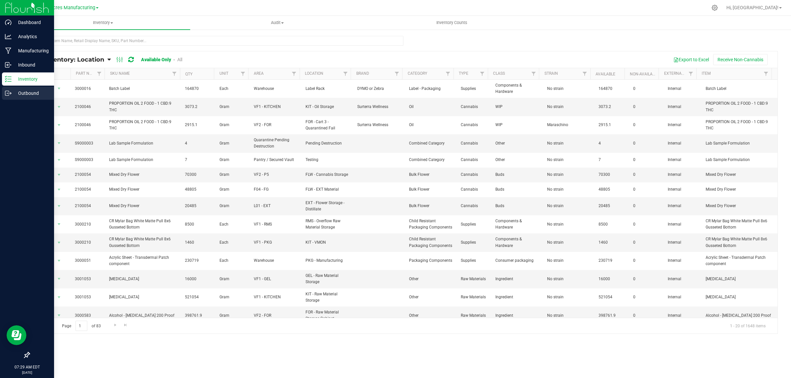
click at [9, 93] on line at bounding box center [10, 93] width 4 height 0
